Goal: Task Accomplishment & Management: Use online tool/utility

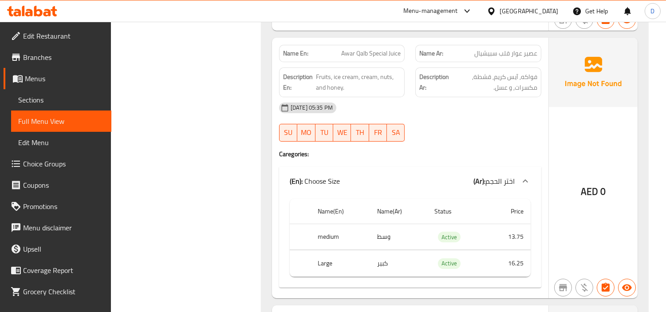
scroll to position [23666, 0]
click at [36, 9] on icon at bounding box center [38, 11] width 8 height 11
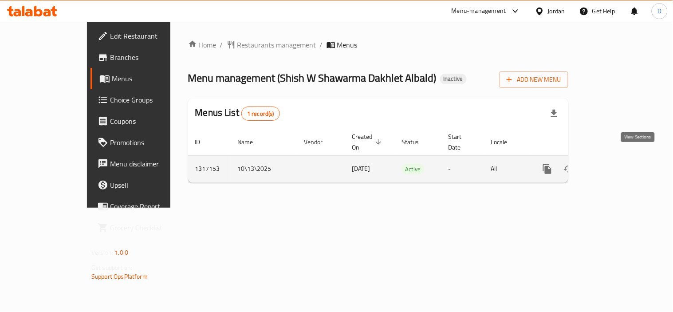
click at [622, 158] on link "enhanced table" at bounding box center [611, 168] width 21 height 21
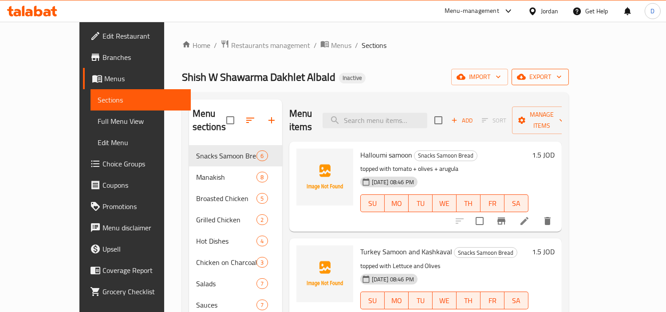
click at [526, 80] on icon "button" at bounding box center [521, 76] width 9 height 9
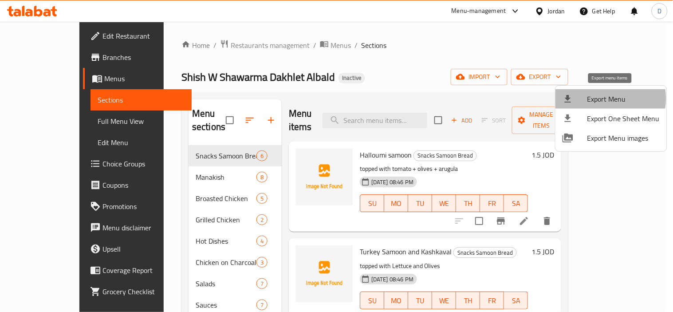
click at [607, 99] on span "Export Menu" at bounding box center [624, 99] width 72 height 11
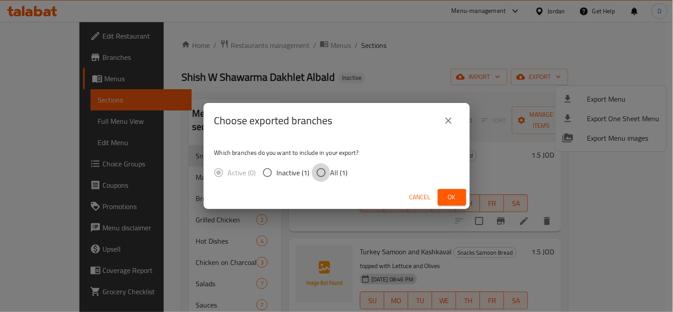
click at [313, 174] on input "All (1)" at bounding box center [321, 172] width 19 height 19
radio input "true"
click at [452, 194] on span "Ok" at bounding box center [452, 197] width 14 height 11
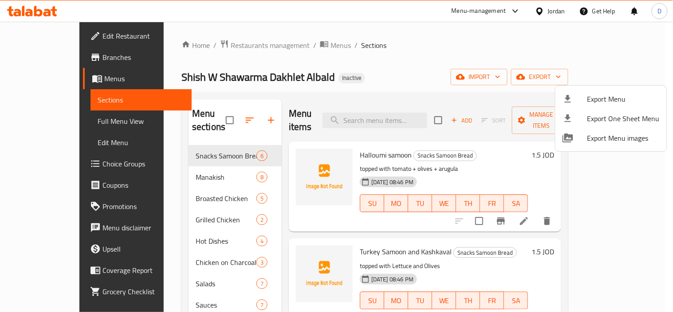
click at [78, 118] on div at bounding box center [336, 156] width 673 height 312
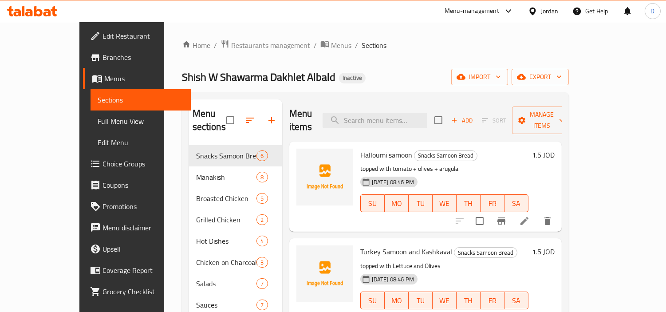
drag, startPoint x: 78, startPoint y: 118, endPoint x: 253, endPoint y: 0, distance: 212.0
click at [98, 118] on span "Full Menu View" at bounding box center [141, 121] width 86 height 11
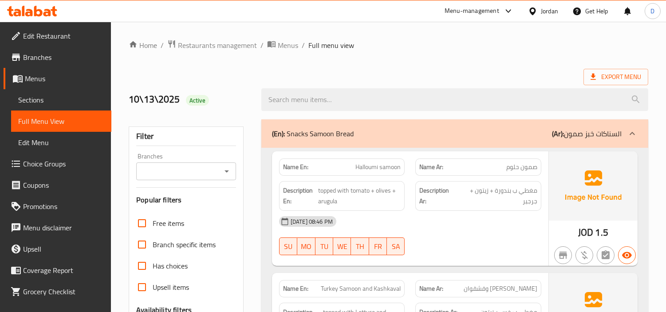
scroll to position [49, 0]
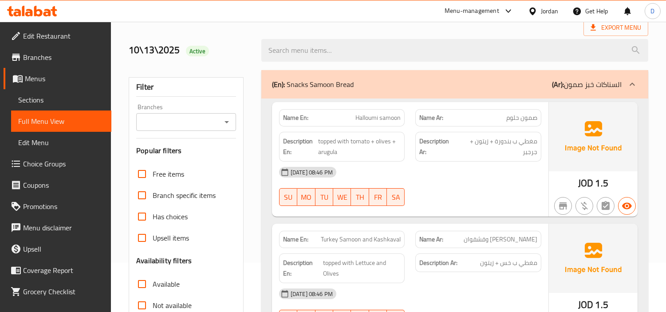
click at [440, 182] on div "13-10-2025 08:46 PM" at bounding box center [410, 172] width 273 height 21
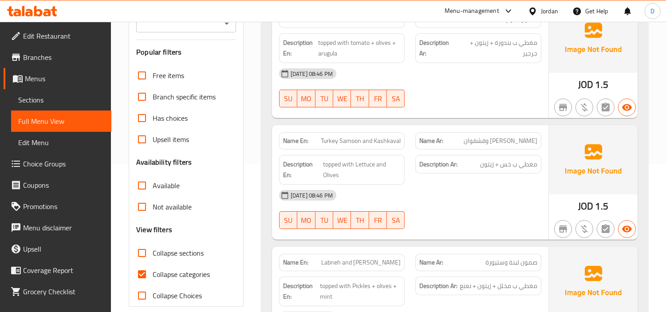
scroll to position [99, 0]
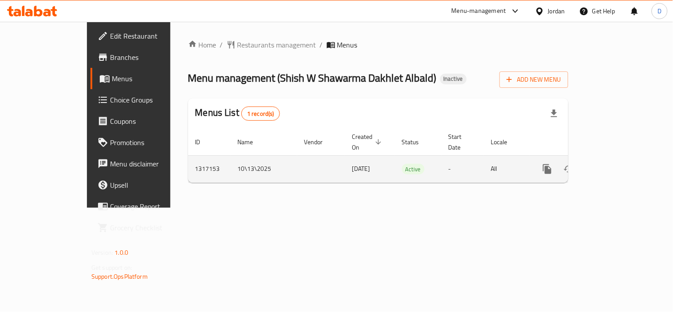
click at [616, 165] on icon "enhanced table" at bounding box center [612, 169] width 8 height 8
